Goal: Find specific page/section: Find specific page/section

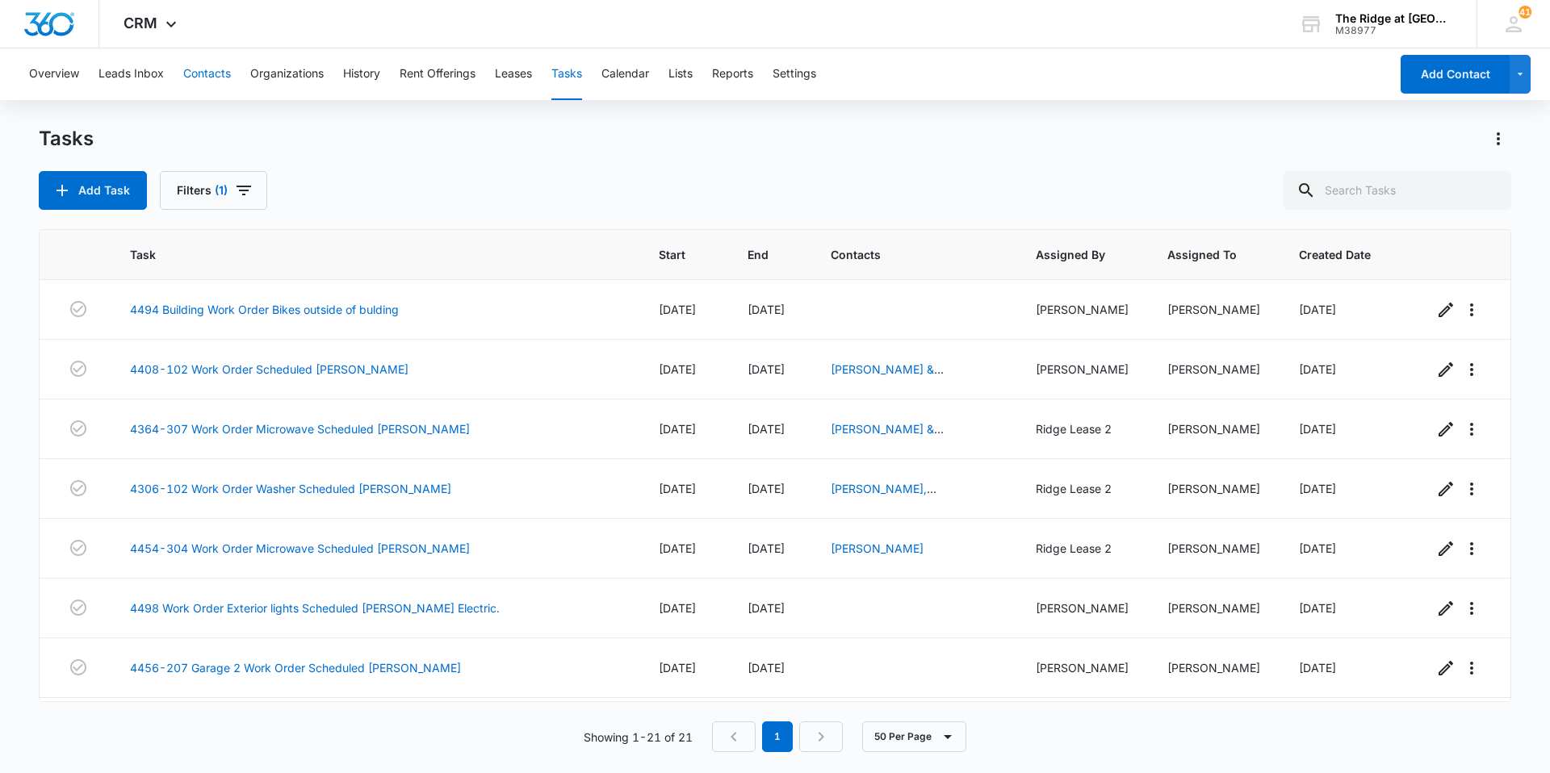
click at [199, 82] on button "Contacts" at bounding box center [207, 74] width 48 height 52
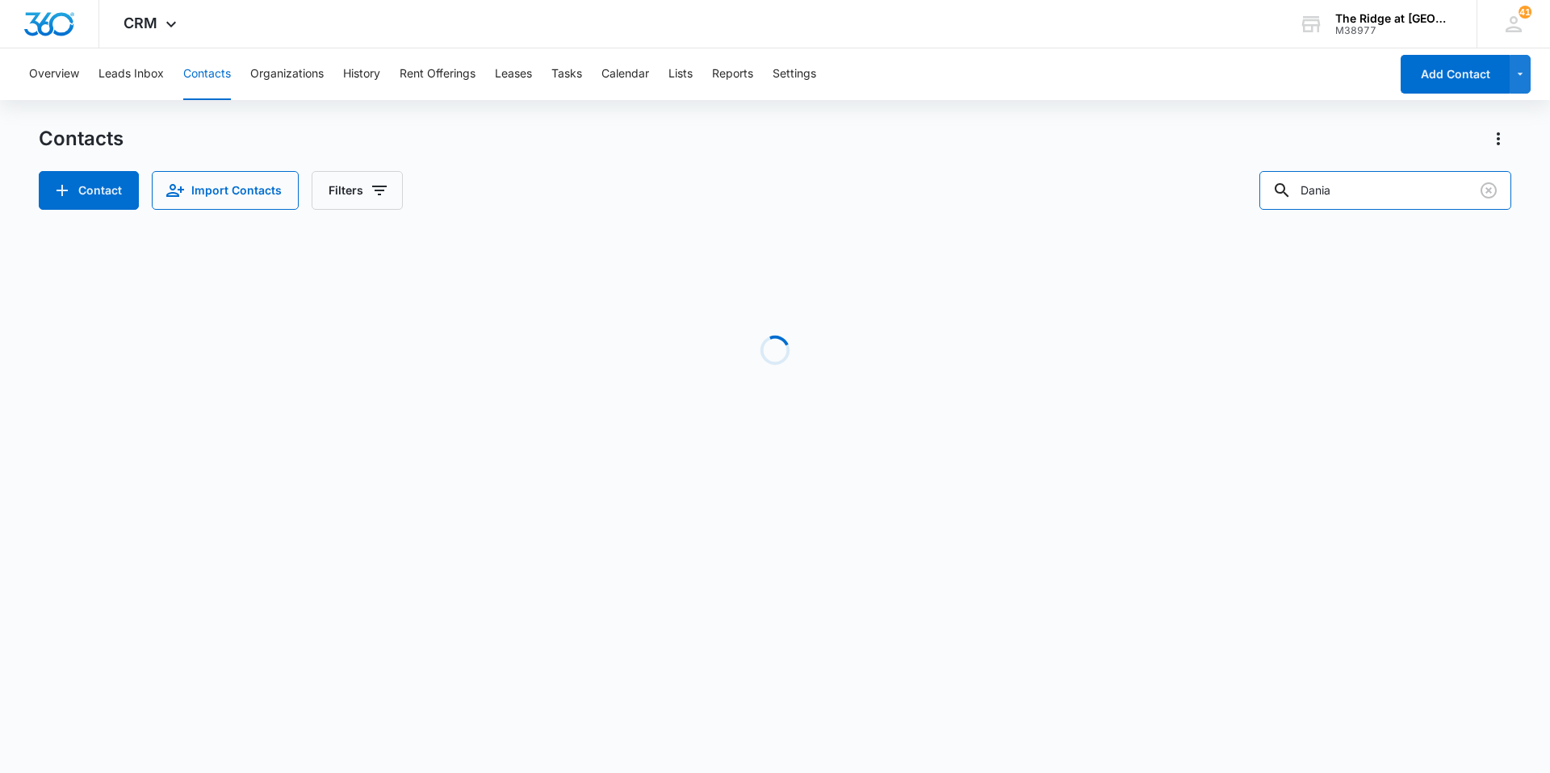
drag, startPoint x: 1389, startPoint y: 196, endPoint x: 1235, endPoint y: 195, distance: 154.2
click at [1235, 195] on div "Contact Import Contacts Filters [PERSON_NAME]" at bounding box center [775, 190] width 1473 height 39
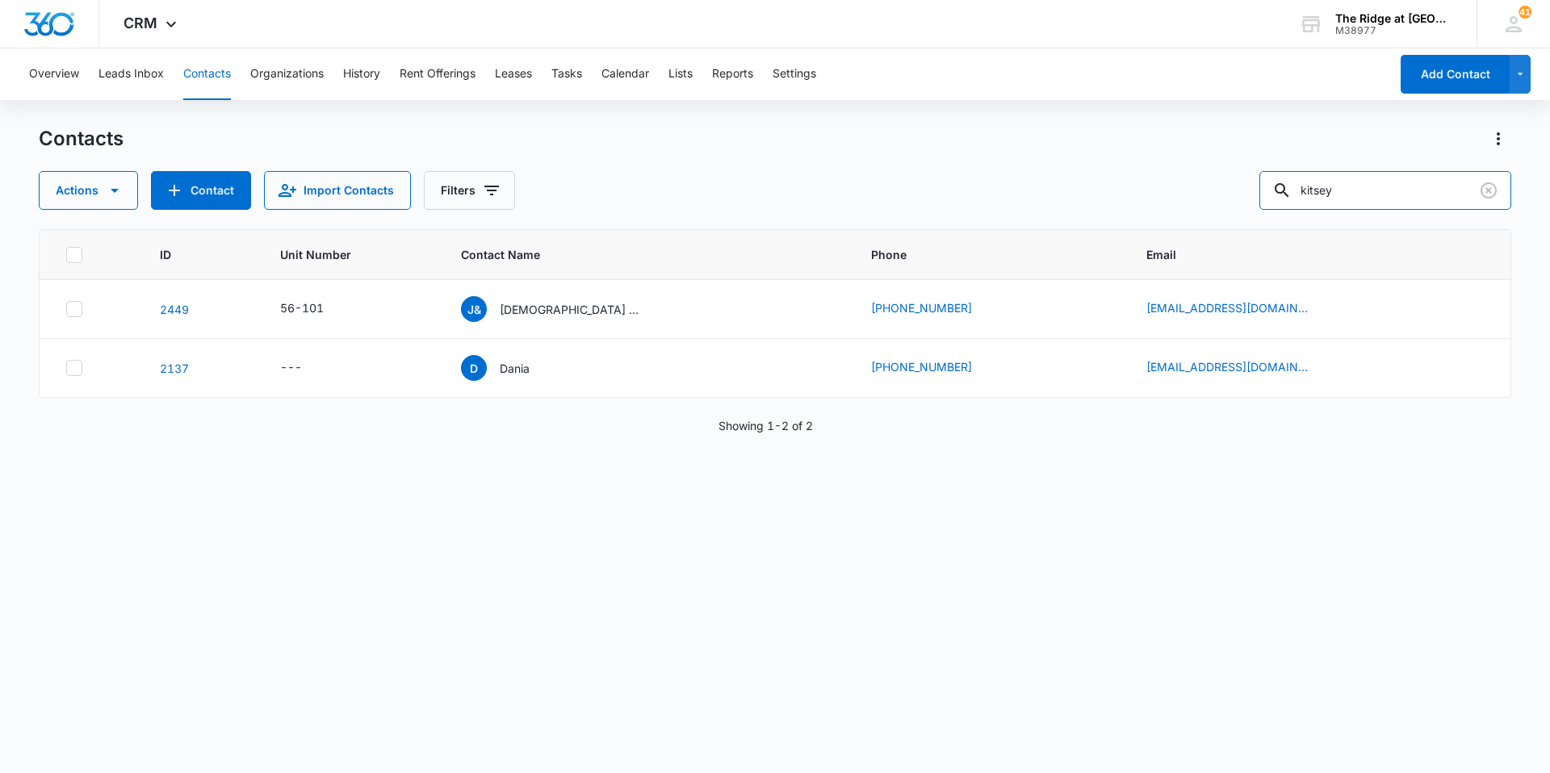
type input "kitsey"
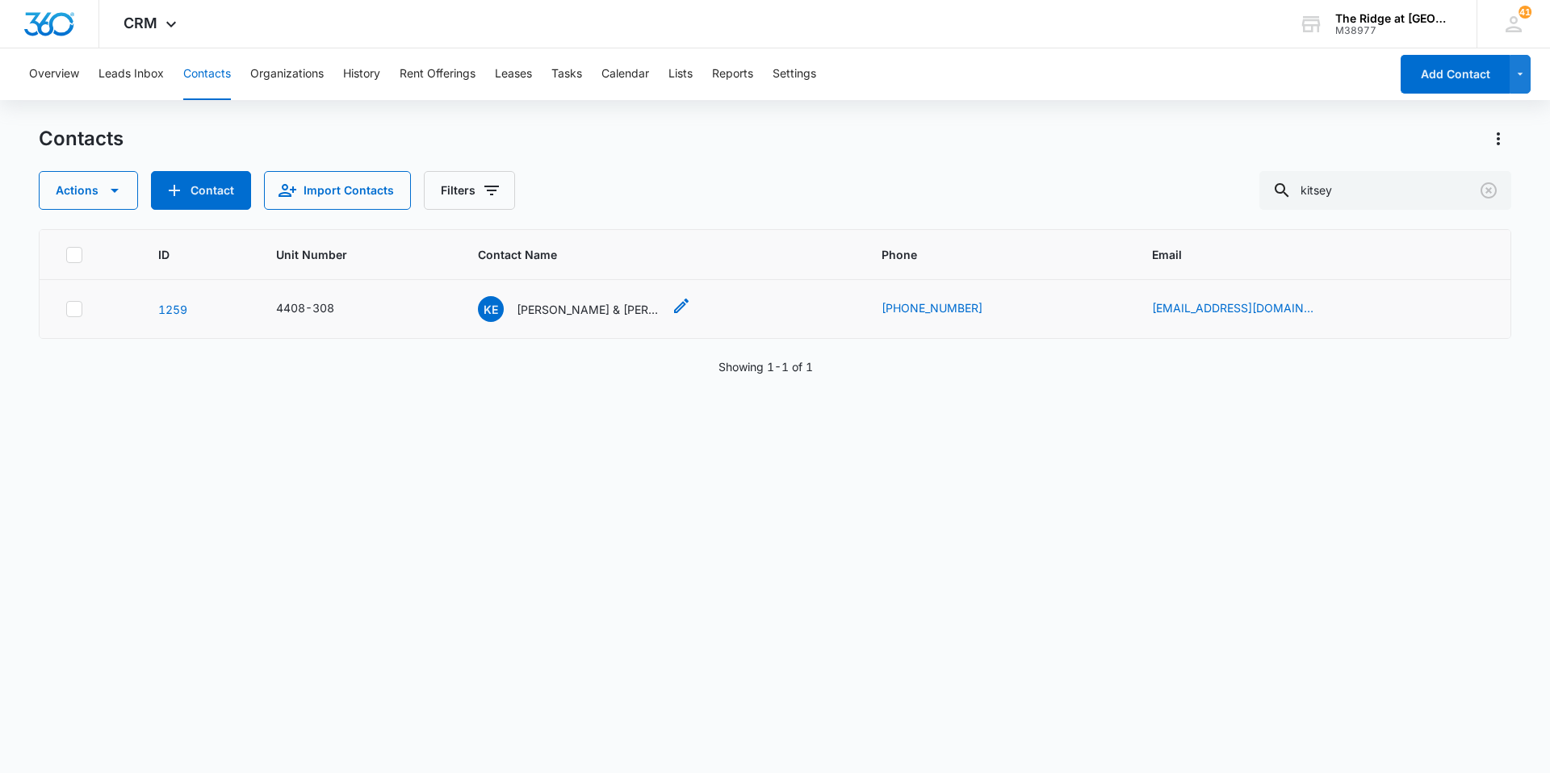
click at [602, 307] on p "[PERSON_NAME] & [PERSON_NAME] & [PERSON_NAME]" at bounding box center [589, 309] width 145 height 17
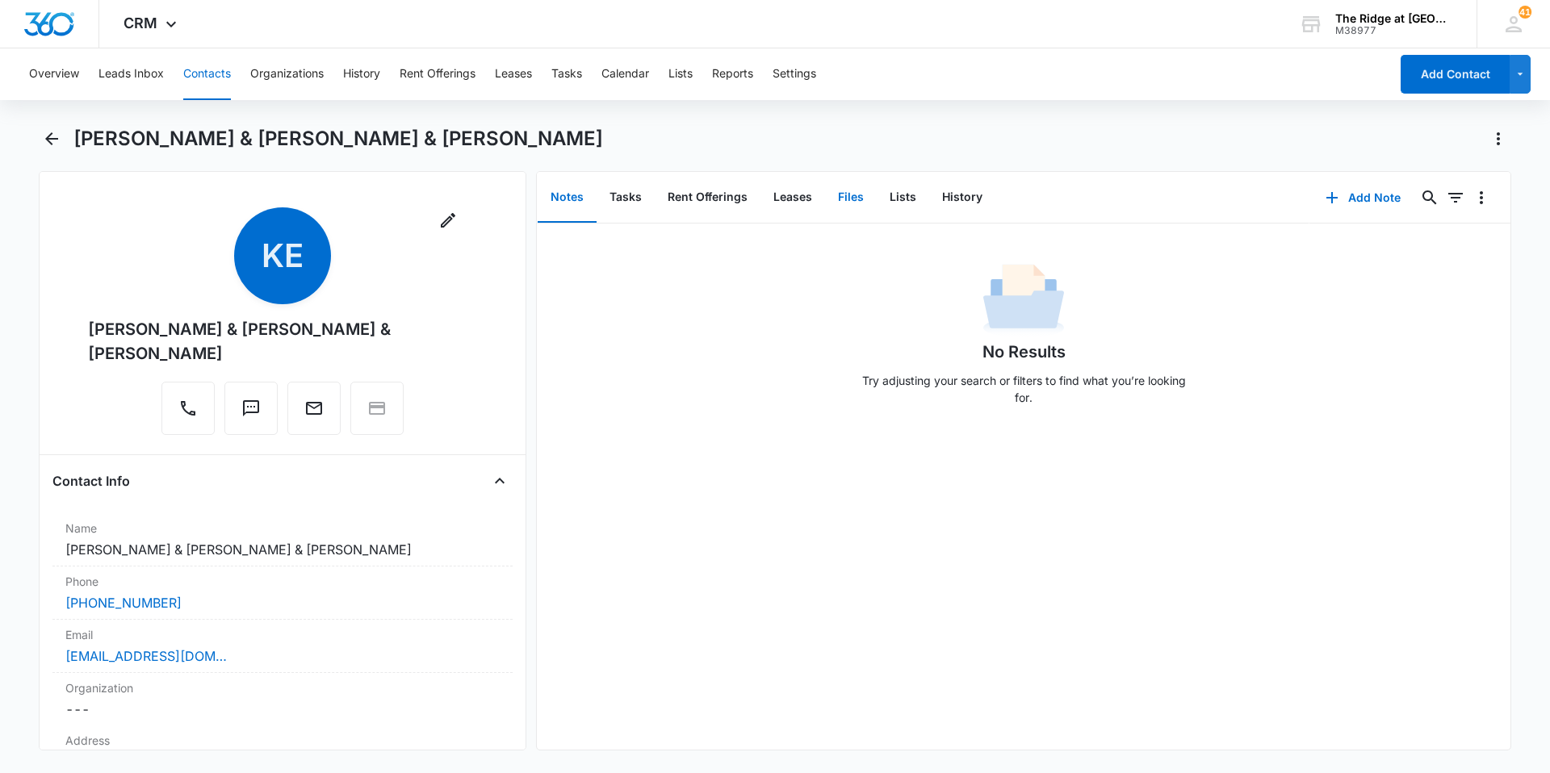
click at [865, 200] on button "Files" at bounding box center [851, 198] width 52 height 50
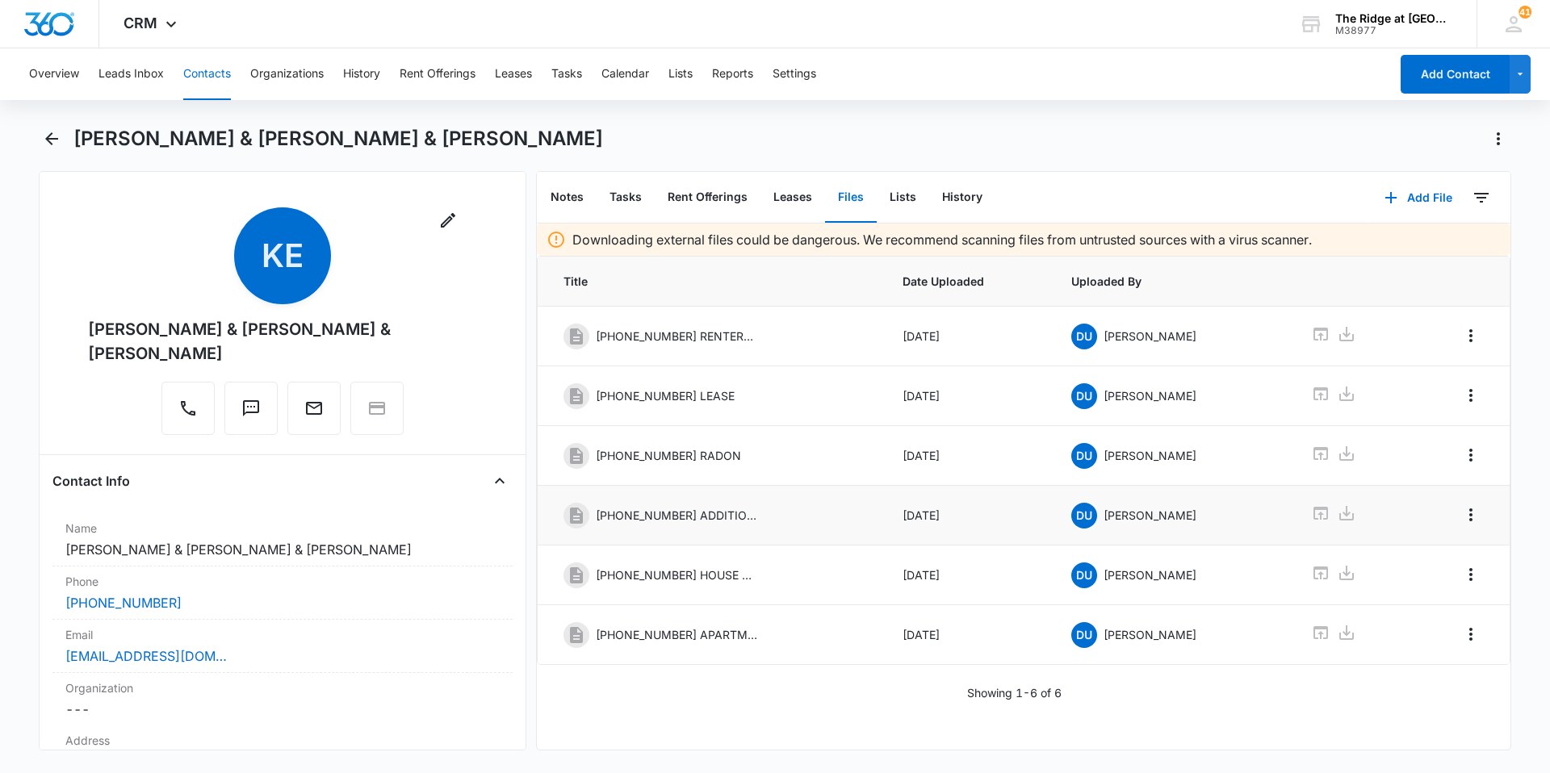
click at [713, 514] on p "[PHONE_NUMBER] ADDITIONAL RENTAL ADDENDUM" at bounding box center [676, 515] width 161 height 17
click at [1313, 514] on icon at bounding box center [1320, 513] width 15 height 13
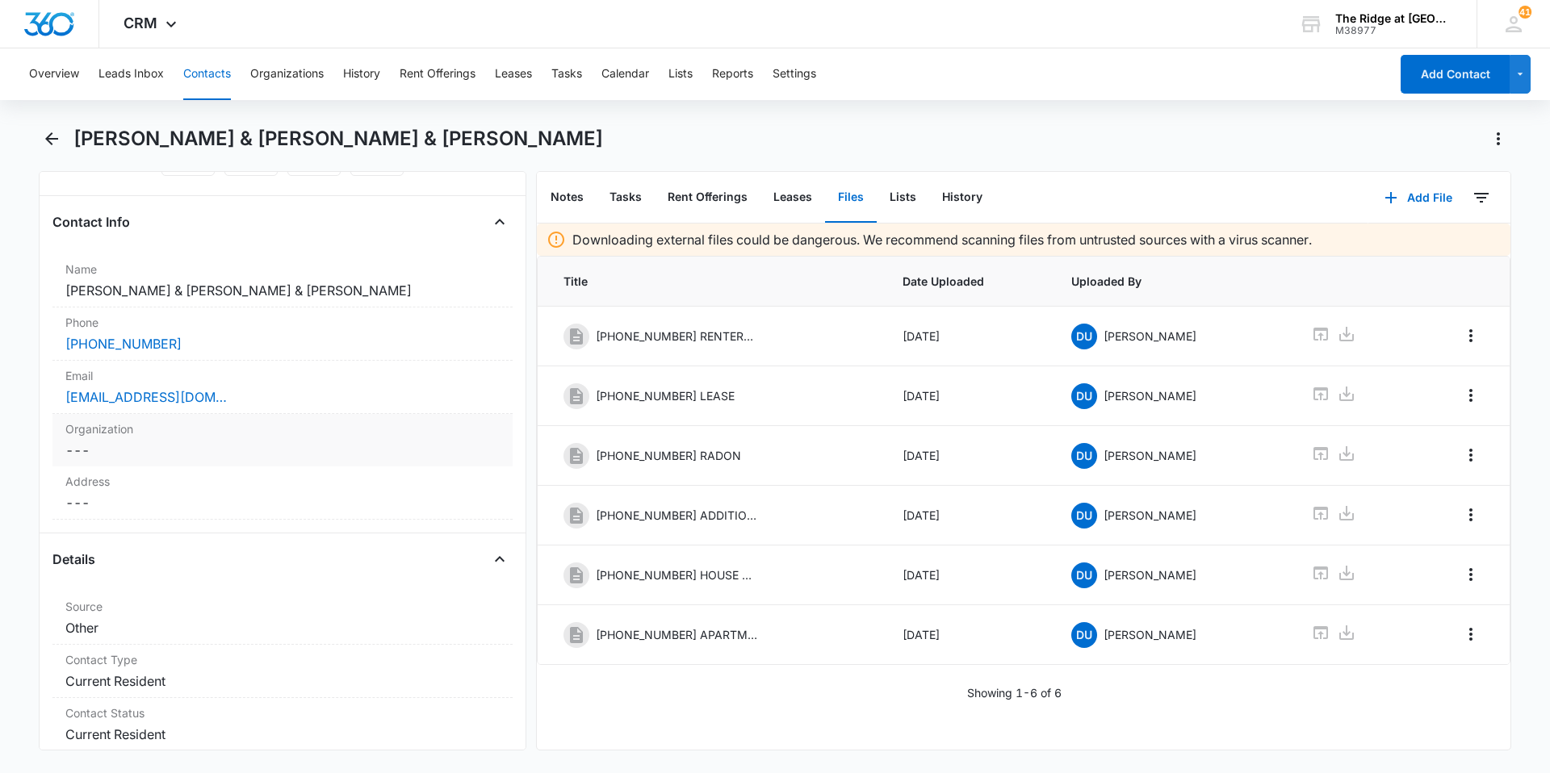
scroll to position [323, 0]
